Goal: Use online tool/utility: Utilize a website feature to perform a specific function

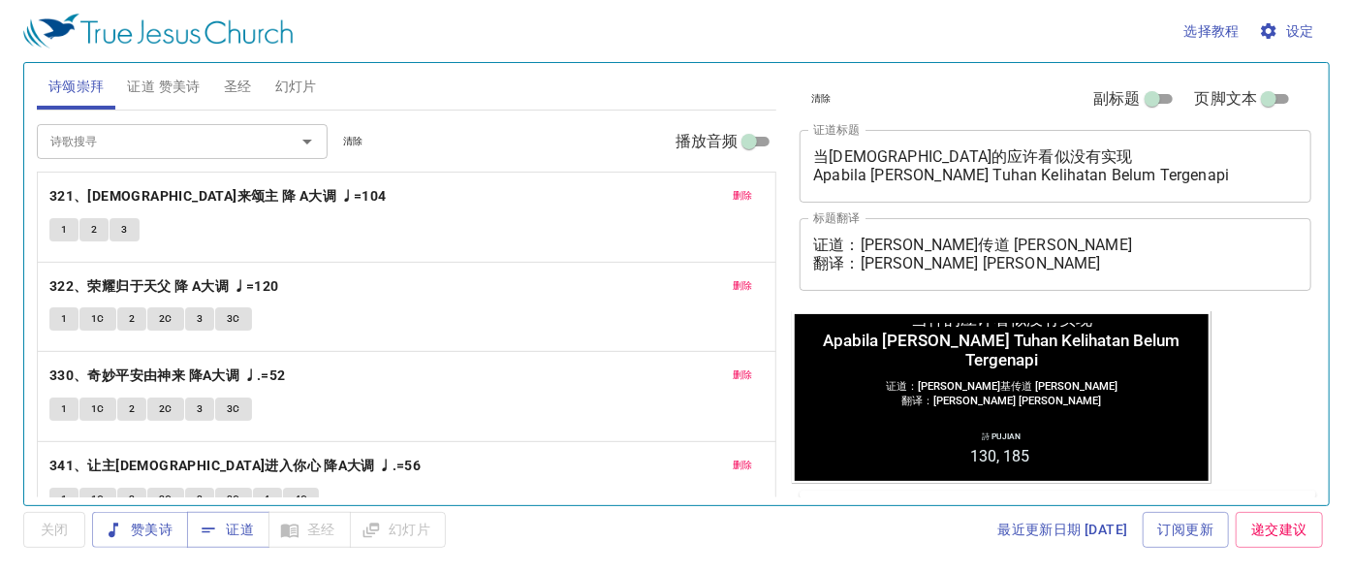
click at [299, 81] on span "幻灯片" at bounding box center [296, 87] width 42 height 24
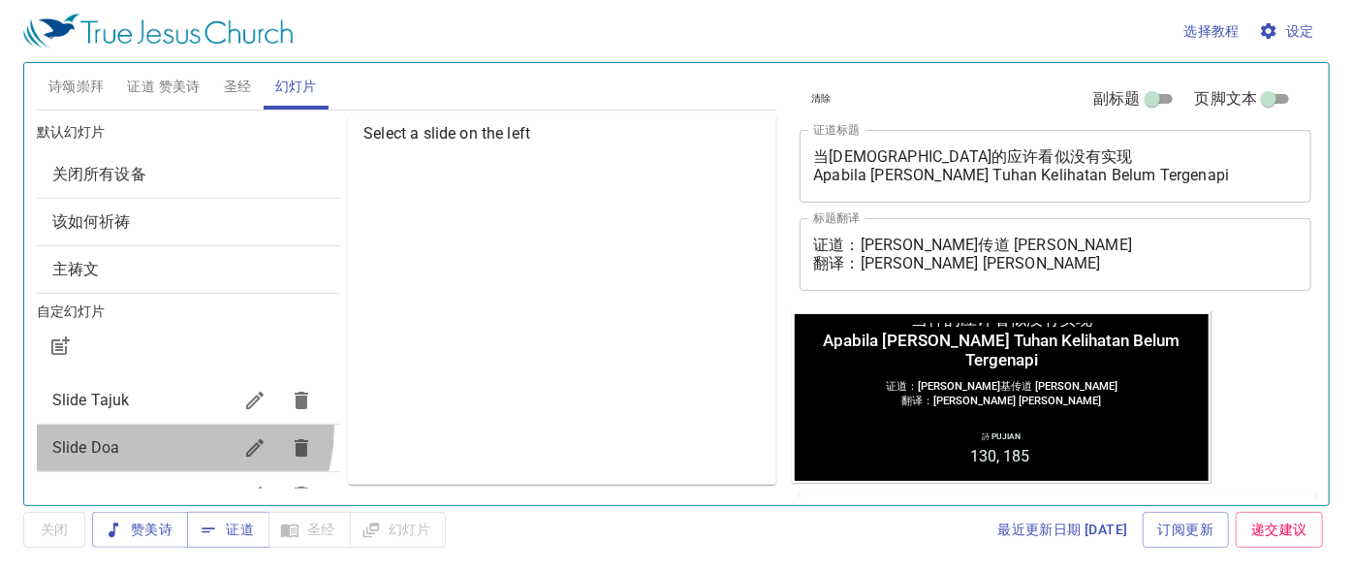
click at [160, 426] on div "Slide Doa" at bounding box center [188, 447] width 303 height 47
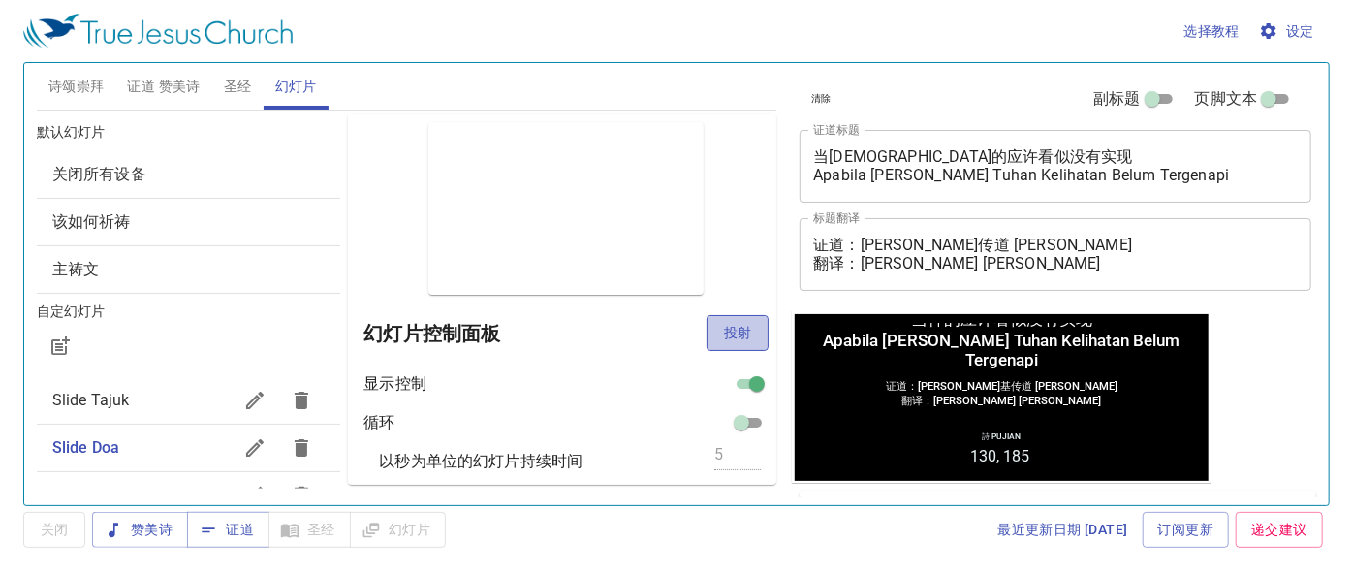
click at [722, 329] on span "投射" at bounding box center [737, 333] width 31 height 24
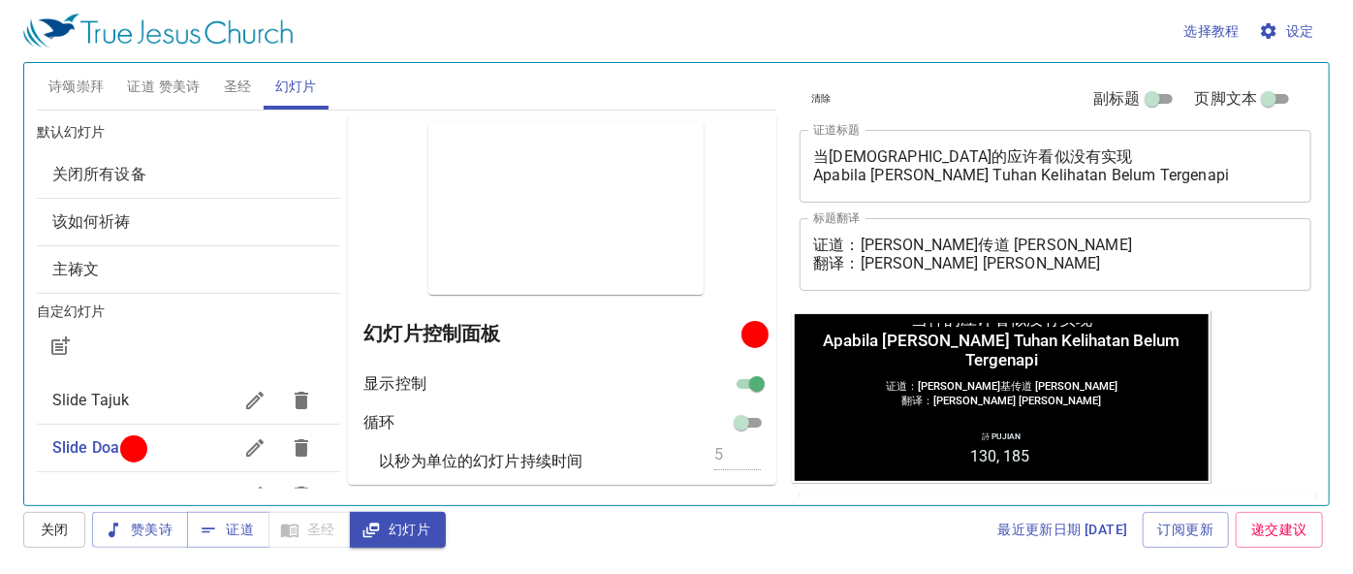
click at [769, 32] on div "选择教程 设定" at bounding box center [672, 31] width 1298 height 62
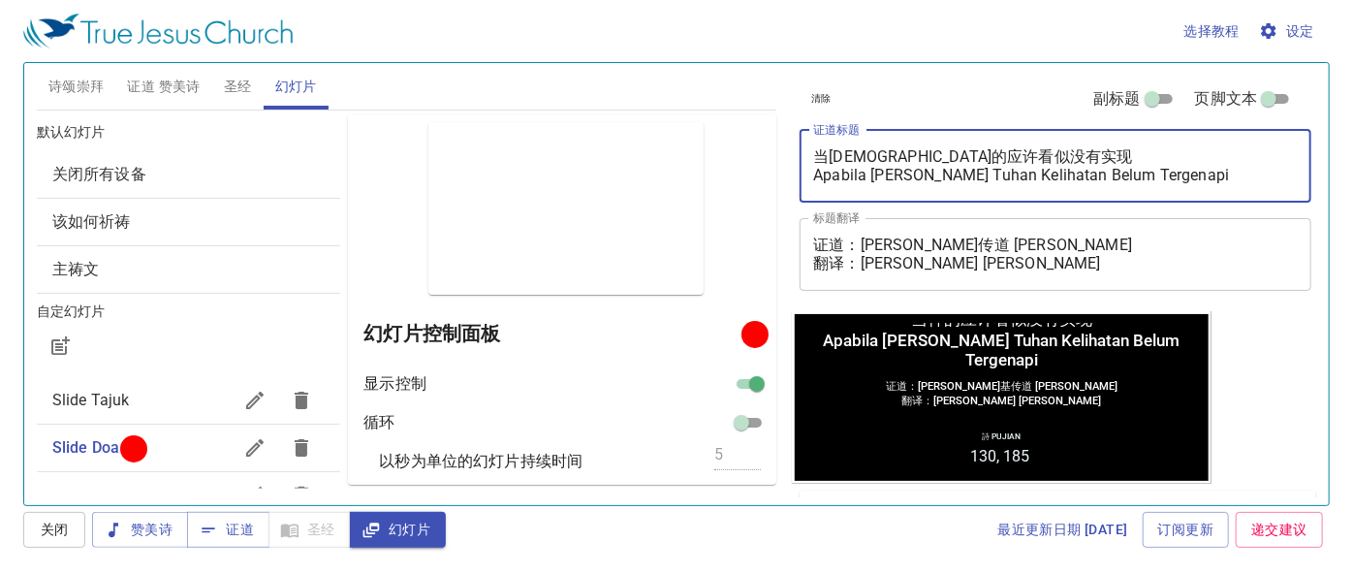
drag, startPoint x: 1177, startPoint y: 181, endPoint x: 586, endPoint y: 78, distance: 600.1
click at [630, 68] on div "诗颂崇拜 证道 赞美诗 圣经 幻灯片 诗歌搜寻 诗歌搜寻 清除 播放音频 删除 321、信徒齐来颂主 降 A大调 ♩=104 1 2 3 删除 322、荣耀归…" at bounding box center [676, 276] width 1294 height 442
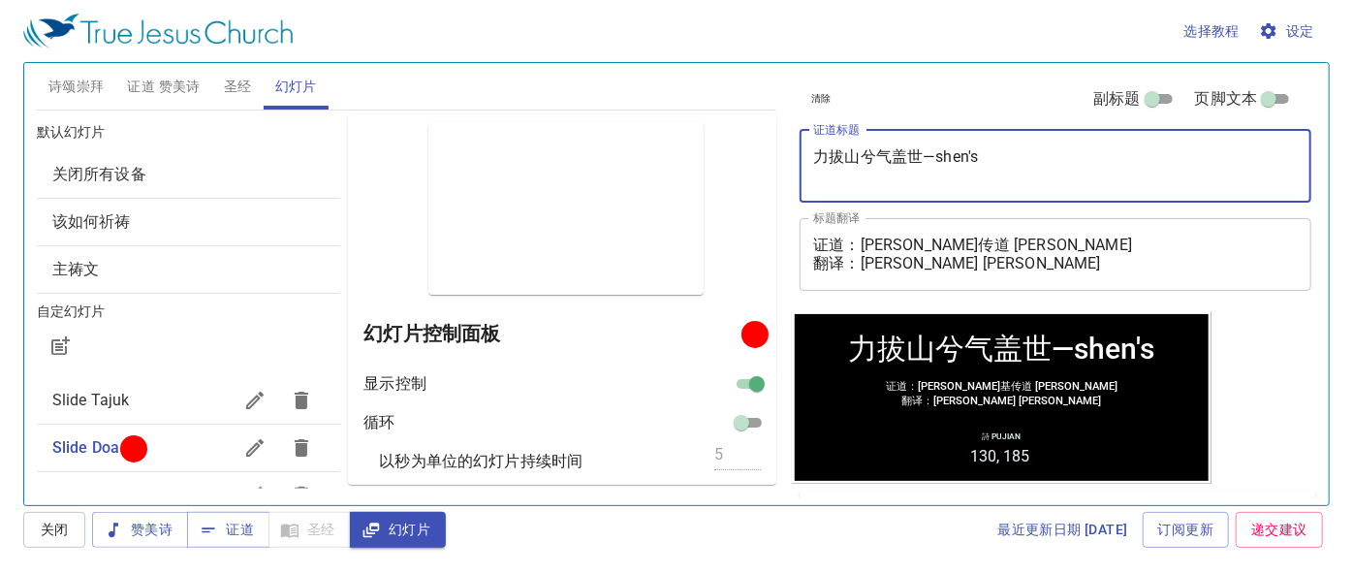
type textarea "力拔山兮气盖世—shen'sh"
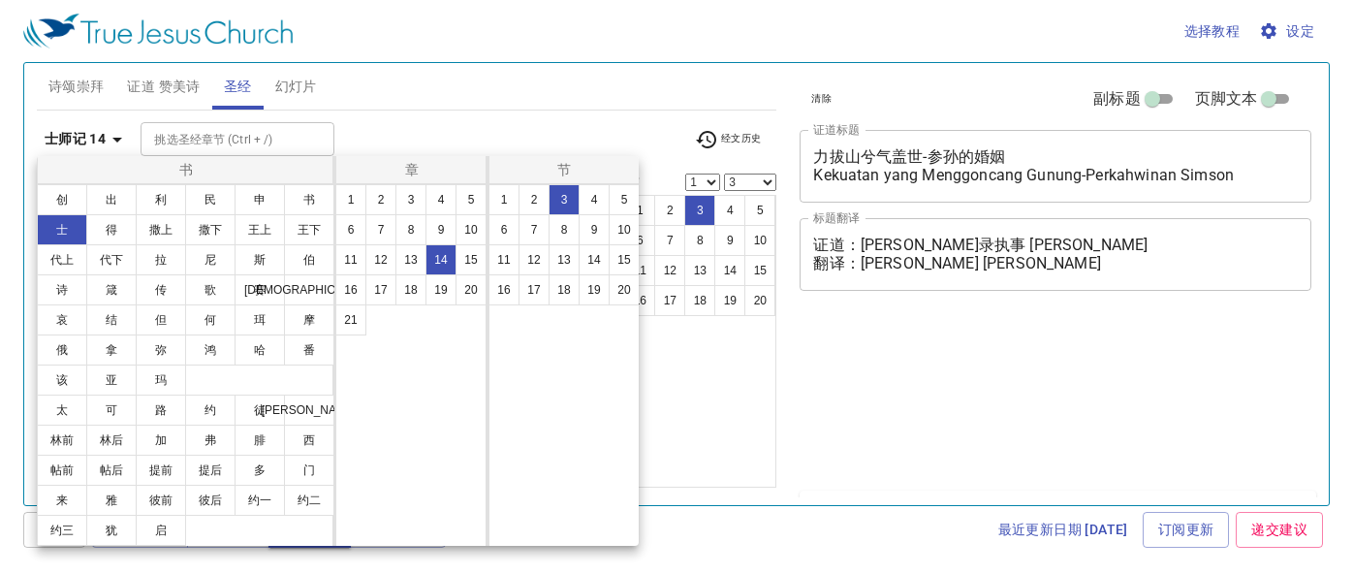
select select "3"
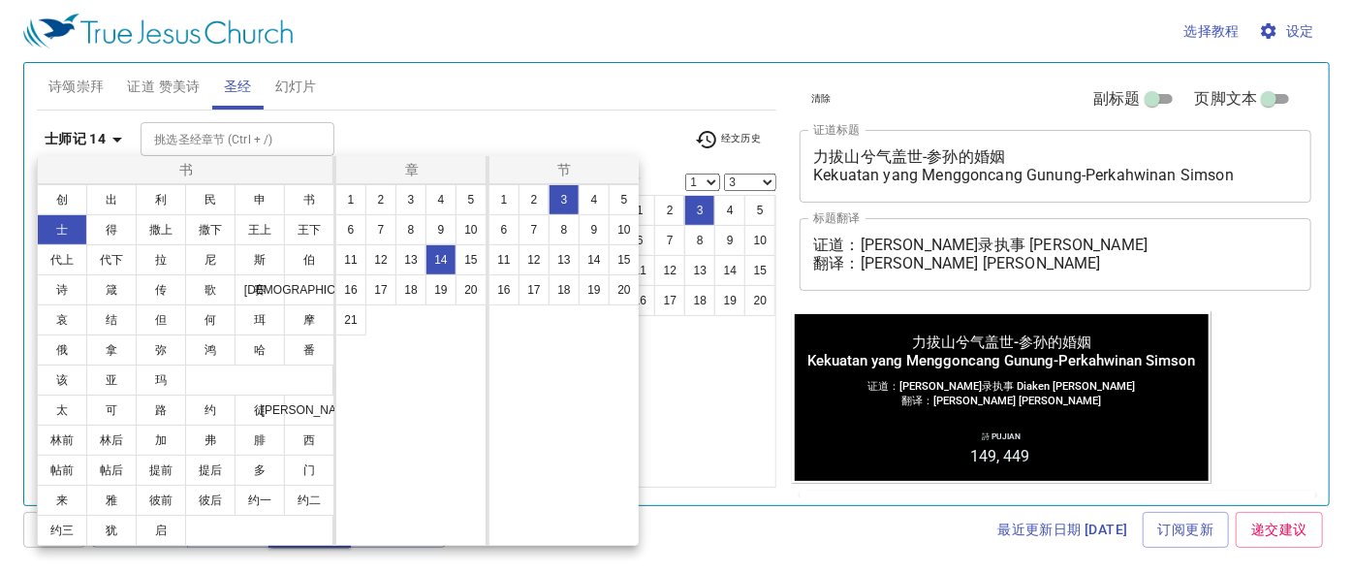
click at [57, 194] on button "创" at bounding box center [62, 199] width 50 height 31
click at [70, 196] on button "创" at bounding box center [62, 199] width 50 height 31
click at [70, 193] on button "创" at bounding box center [62, 199] width 50 height 31
click at [0, 0] on div at bounding box center [0, 0] width 0 height 0
click at [392, 75] on div "书 创 出 利 民 申 书 士 得 撒上 撒下 王上 王下 代上 代下 拉 尼 斯 伯 诗 箴 传 歌 赛 耶 哀 结 但 何 珥 摩 俄 拿 弥 鸿 哈 番…" at bounding box center [676, 287] width 1353 height 574
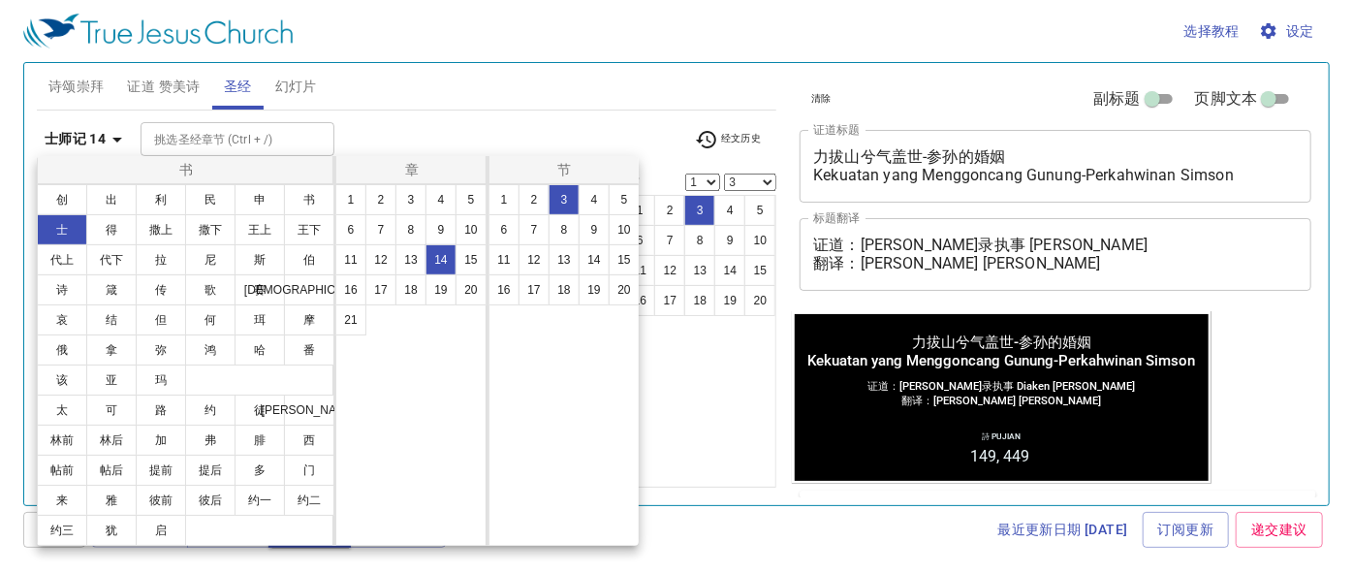
click at [368, 79] on div "书 创 出 利 民 申 书 士 得 撒上 撒下 王上 王下 代上 代下 拉 尼 斯 伯 诗 箴 传 歌 赛 耶 哀 结 但 何 珥 摩 俄 拿 弥 鸿 哈 番…" at bounding box center [676, 287] width 1353 height 574
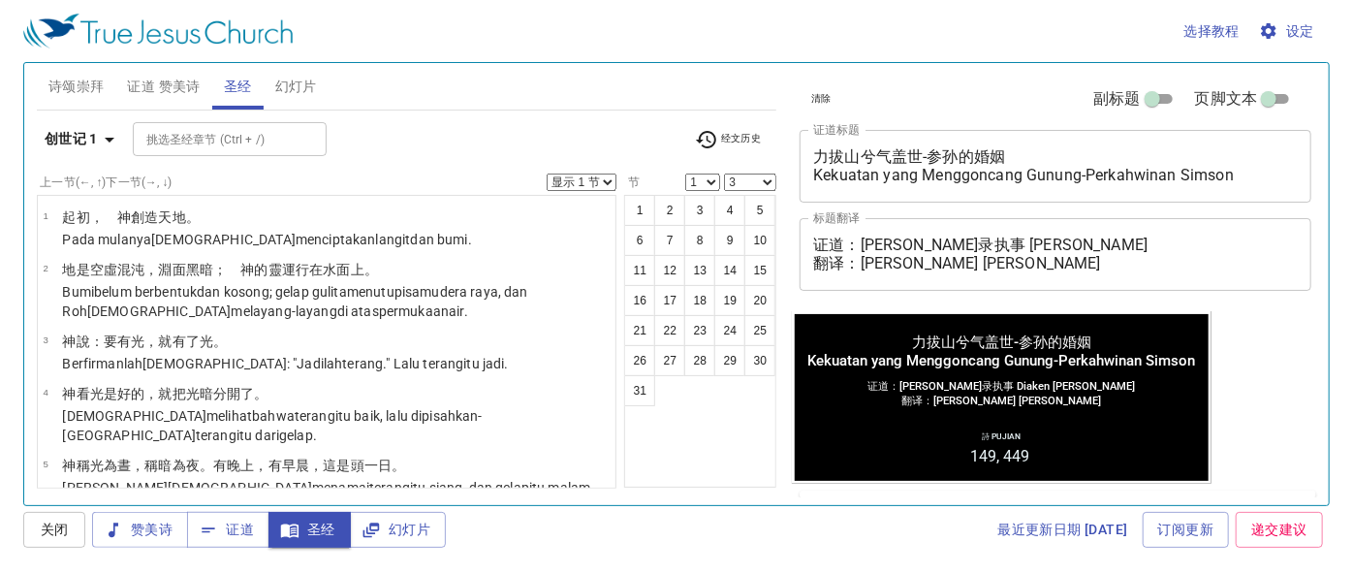
click at [364, 84] on div "书 创 出 利 民 申 书 士 得 撒上 撒下 王上 王下 代上 代下 拉 尼 斯 伯 诗 箴 传 歌 赛 耶 哀 结 但 何 珥 摩 俄 拿 弥 鸿 哈 番…" at bounding box center [676, 287] width 1353 height 574
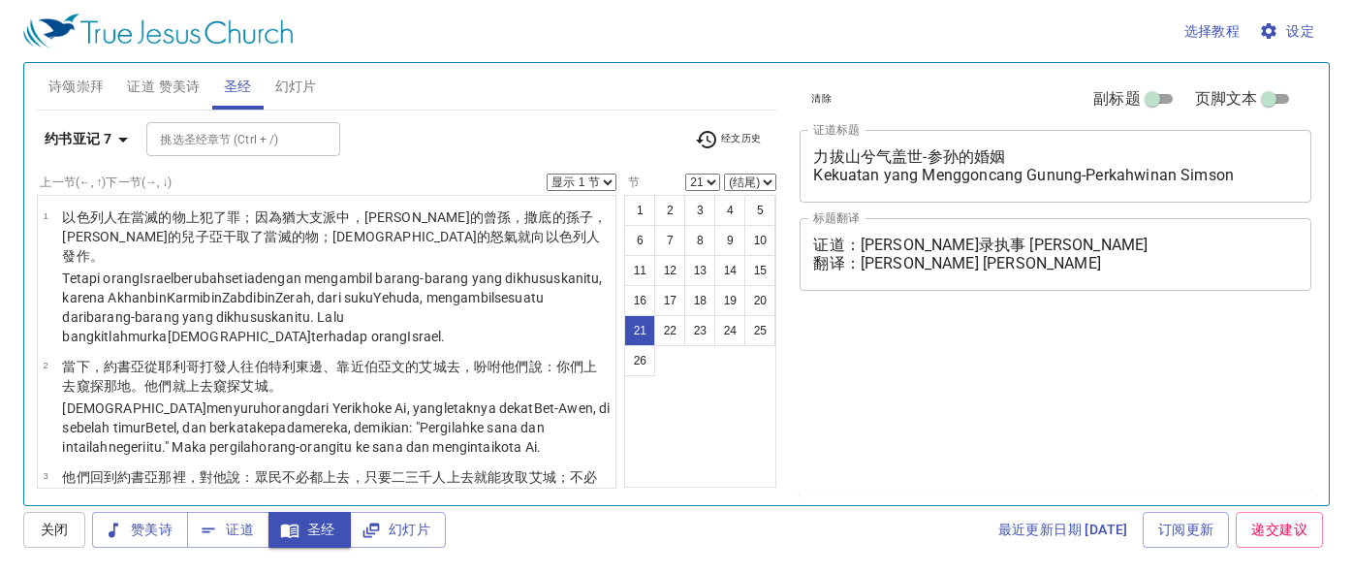
select select "21"
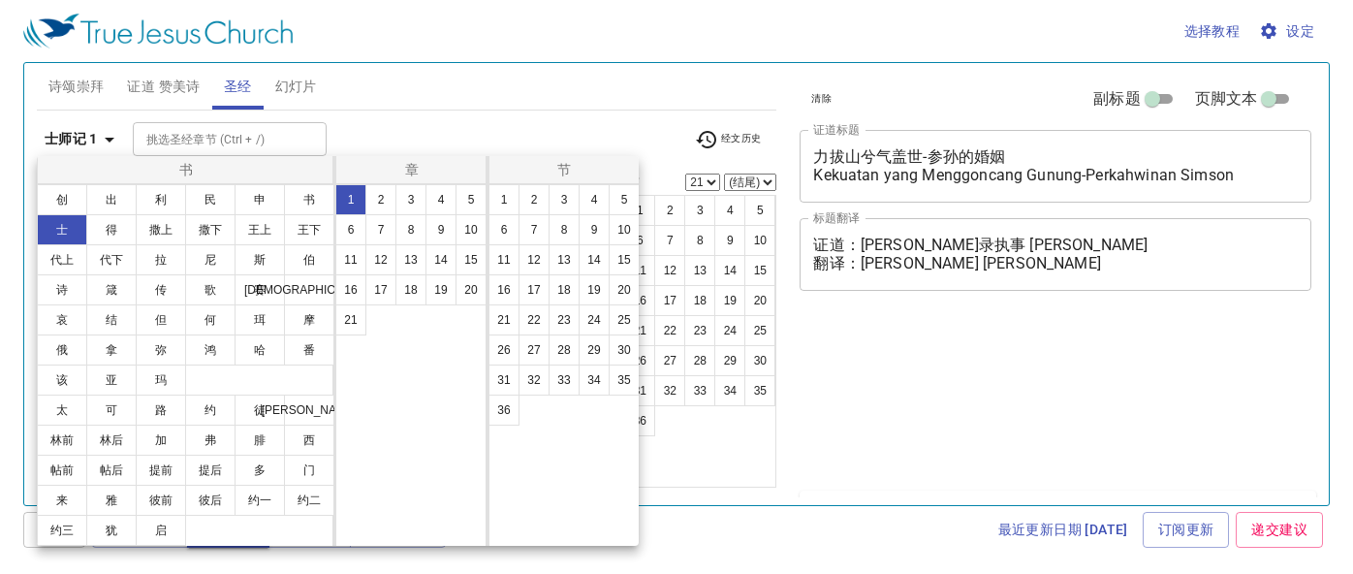
select select "21"
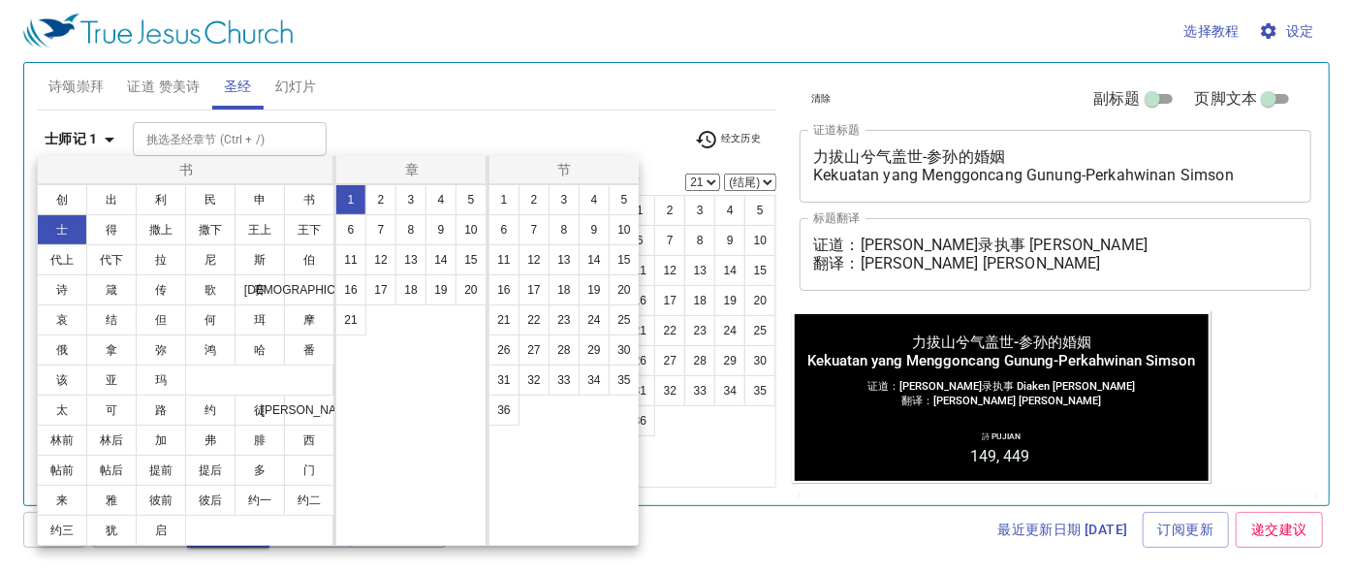
click at [419, 258] on button "13" at bounding box center [410, 259] width 31 height 31
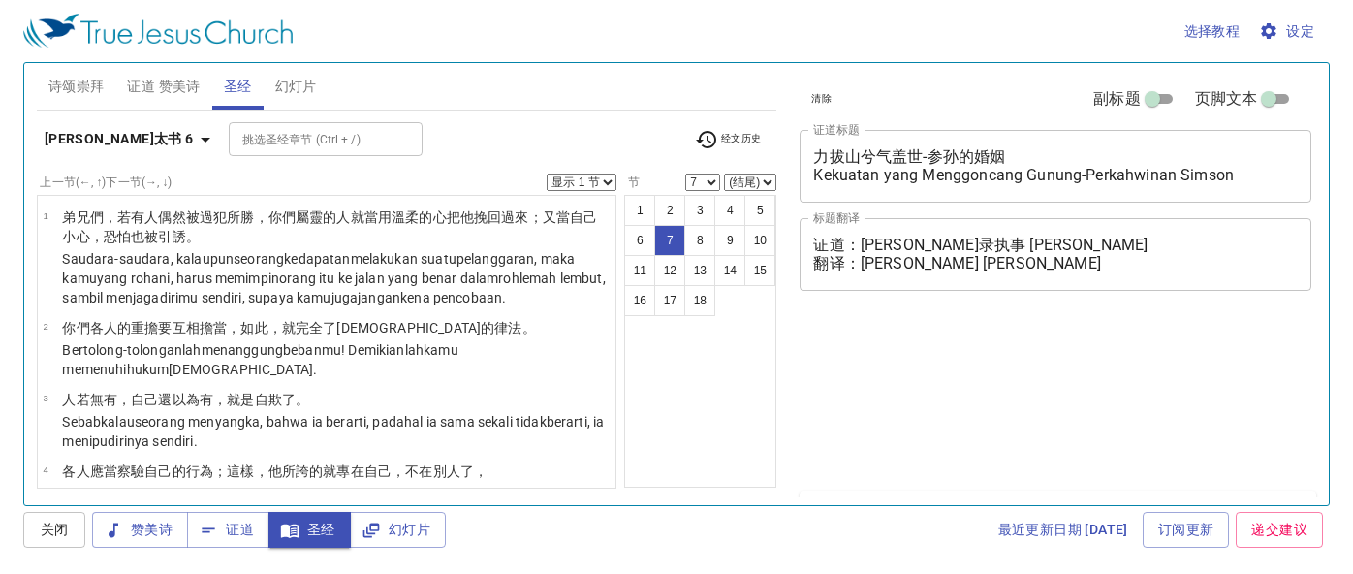
select select "7"
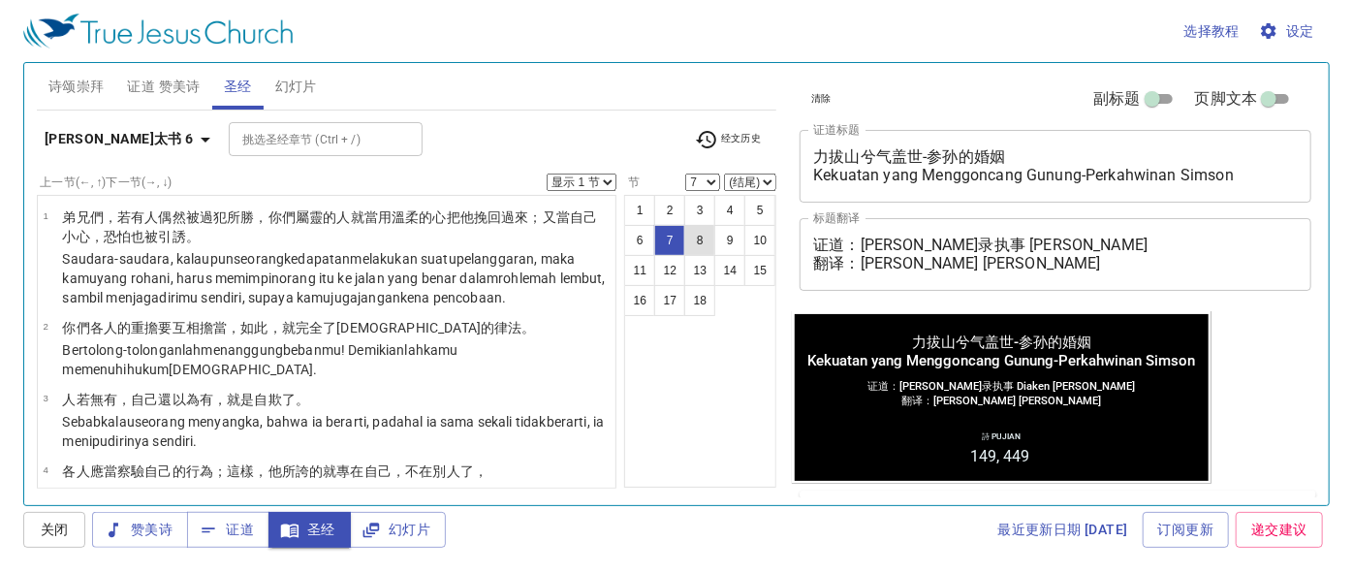
scroll to position [258, 0]
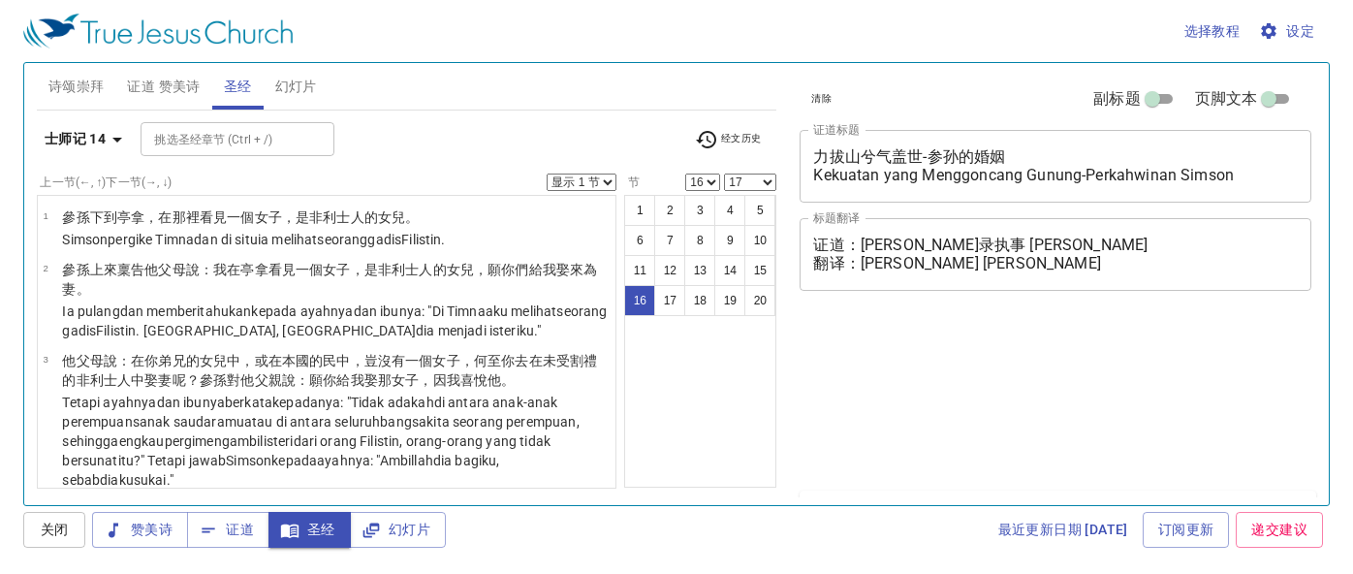
select select "16"
select select "17"
select select "20"
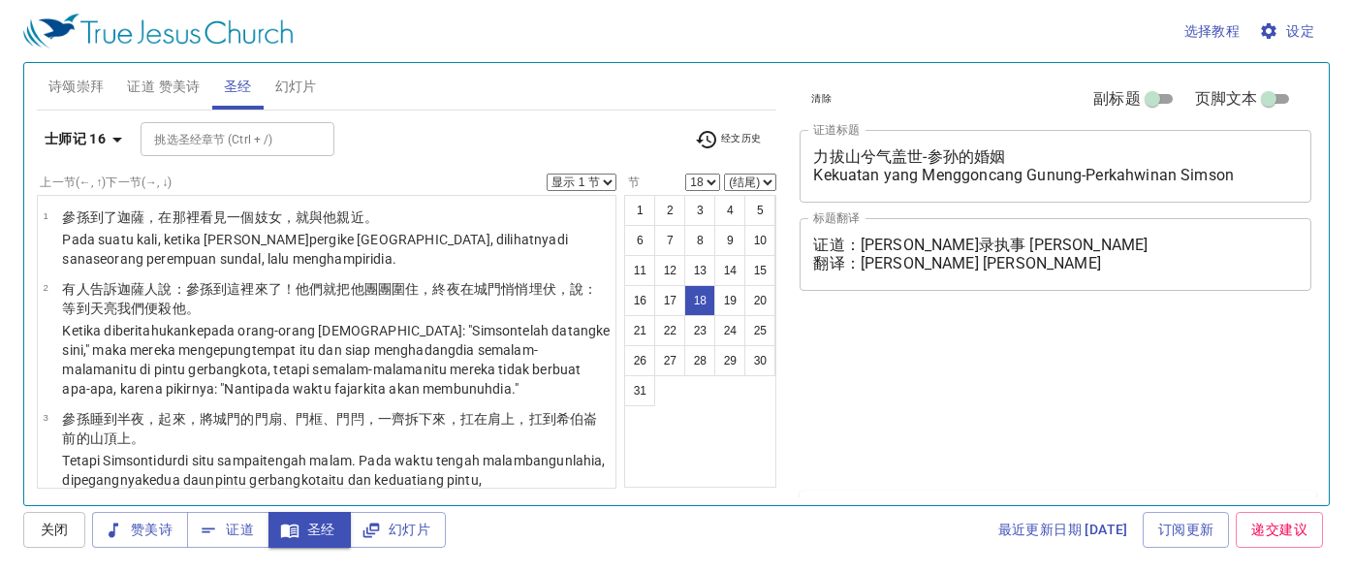
select select "18"
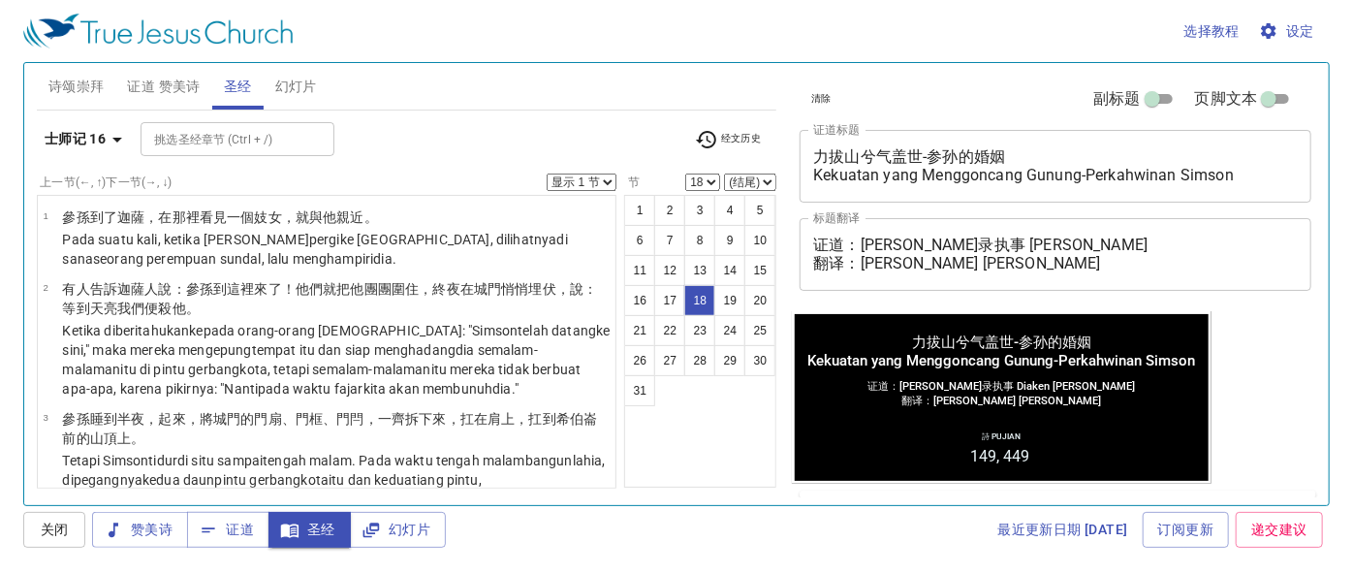
scroll to position [118, 0]
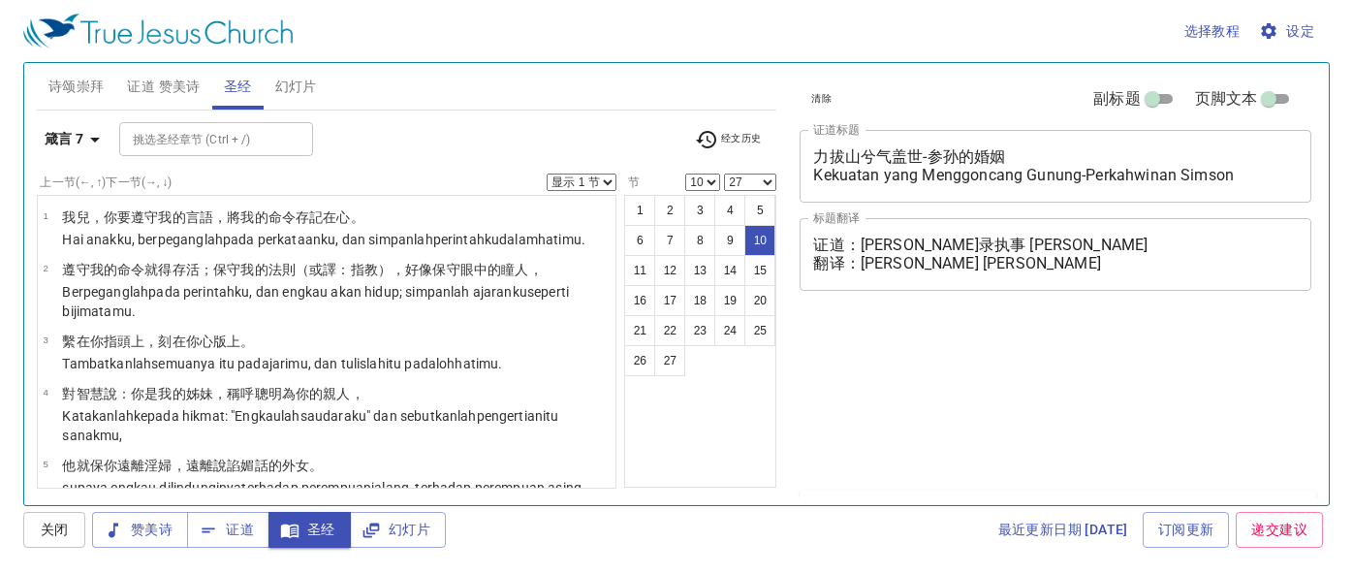
select select "10"
select select "27"
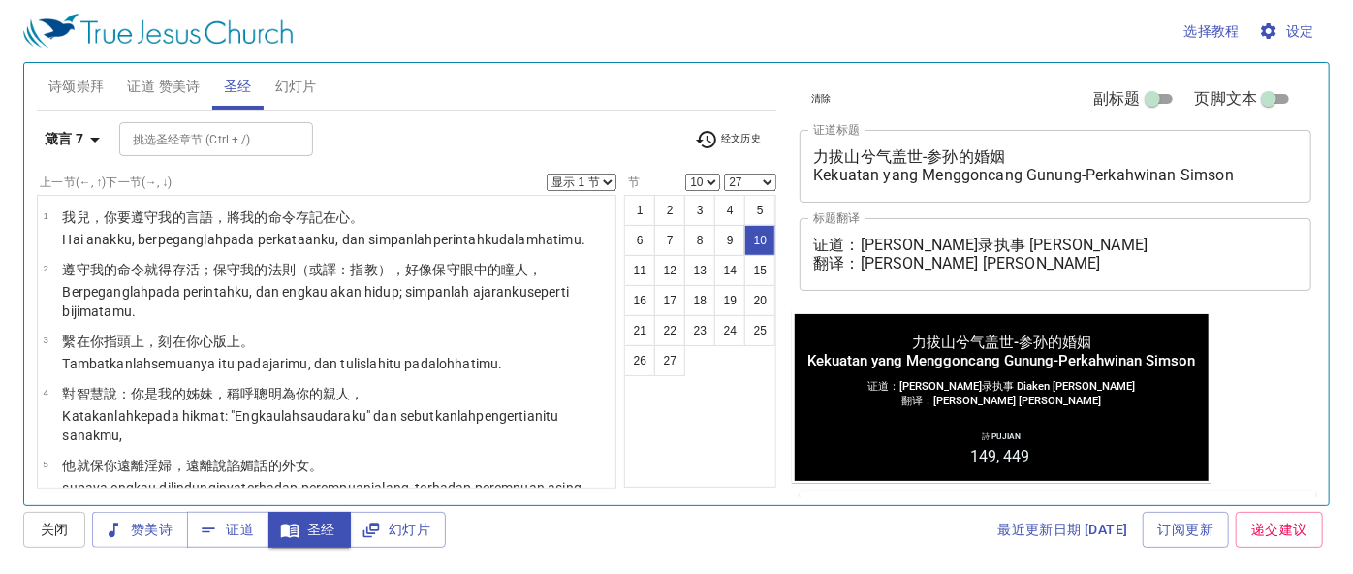
scroll to position [118, 0]
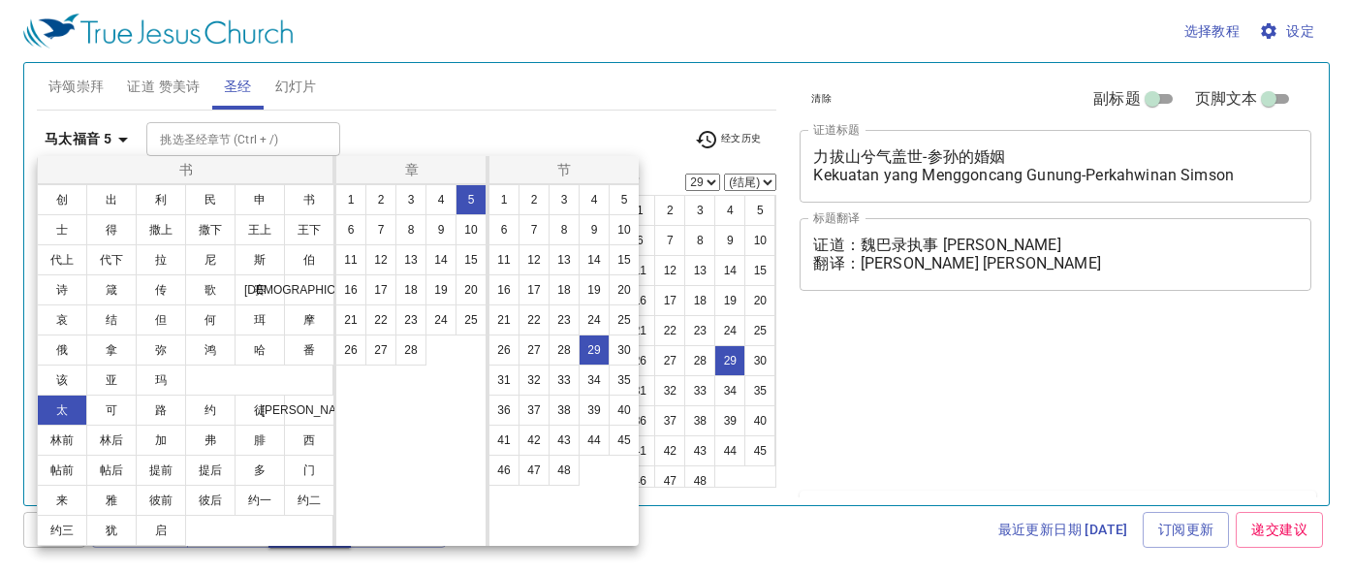
select select "29"
